Goal: Information Seeking & Learning: Learn about a topic

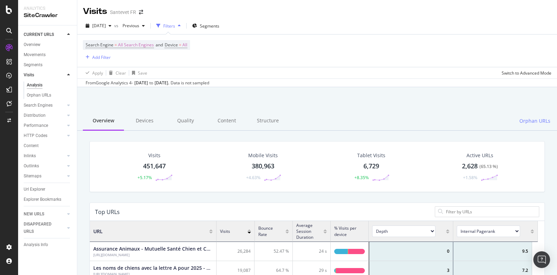
scroll to position [202, 441]
